Goal: Transaction & Acquisition: Purchase product/service

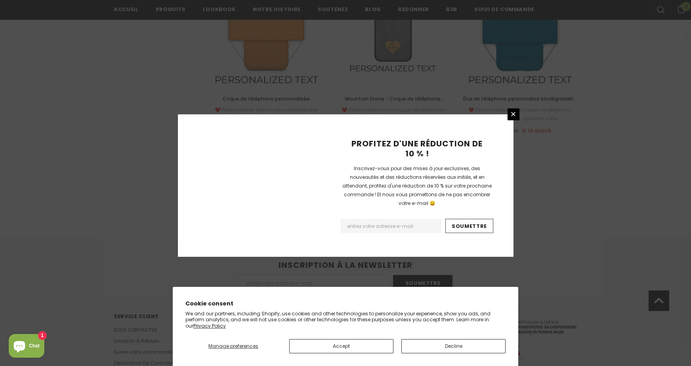
scroll to position [886, 0]
